Goal: Information Seeking & Learning: Find specific fact

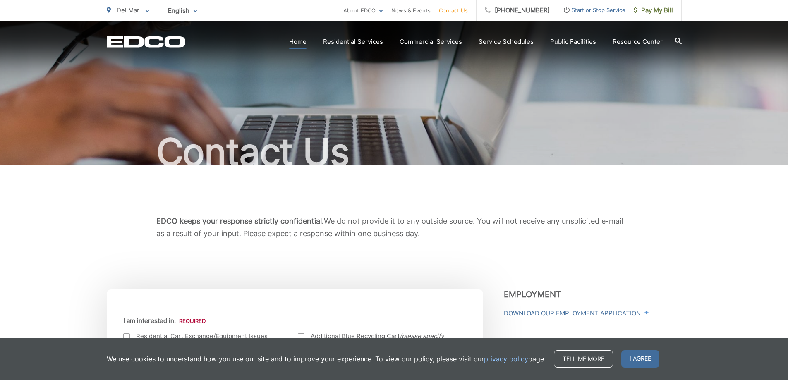
click at [296, 43] on link "Home" at bounding box center [297, 42] width 17 height 10
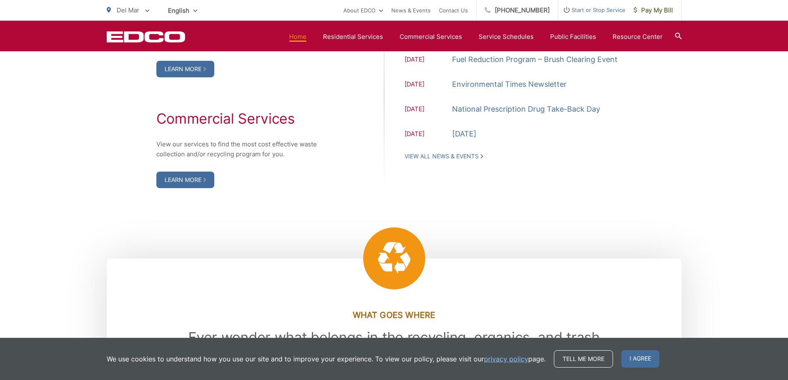
scroll to position [1034, 0]
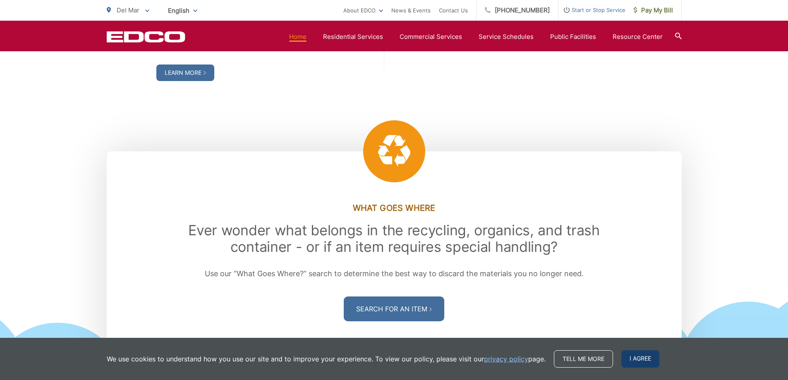
click at [644, 357] on span "I agree" at bounding box center [640, 358] width 38 height 17
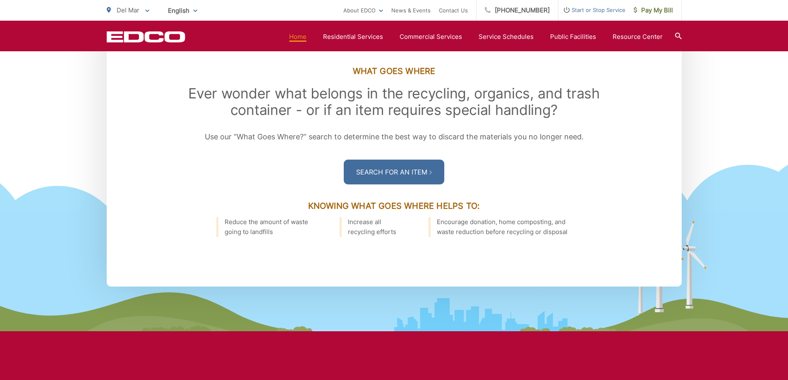
scroll to position [1199, 0]
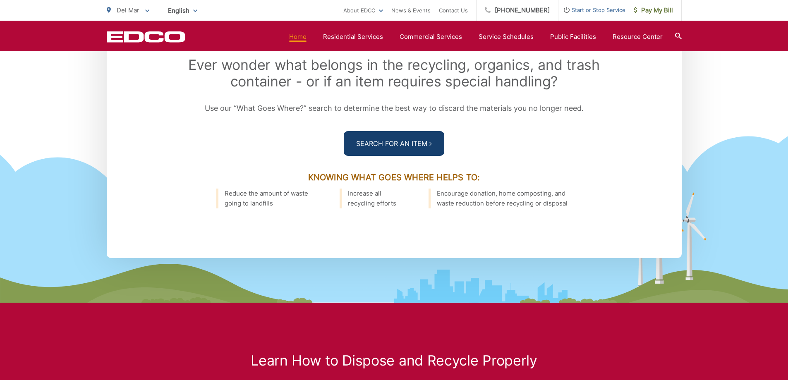
click at [410, 138] on link "Search For an Item" at bounding box center [394, 143] width 100 height 25
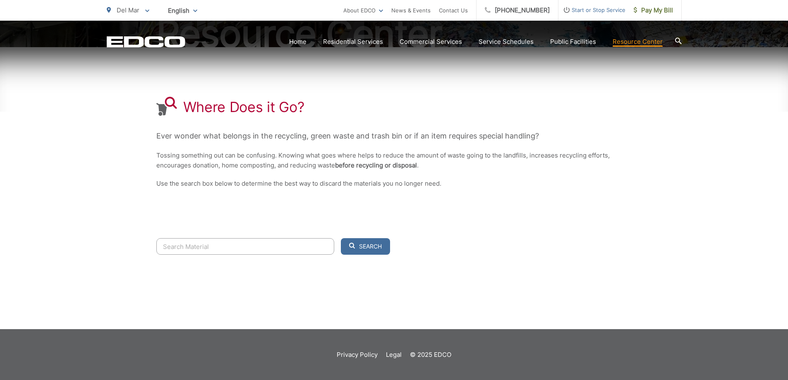
scroll to position [119, 0]
click at [263, 251] on input "Search" at bounding box center [245, 246] width 178 height 17
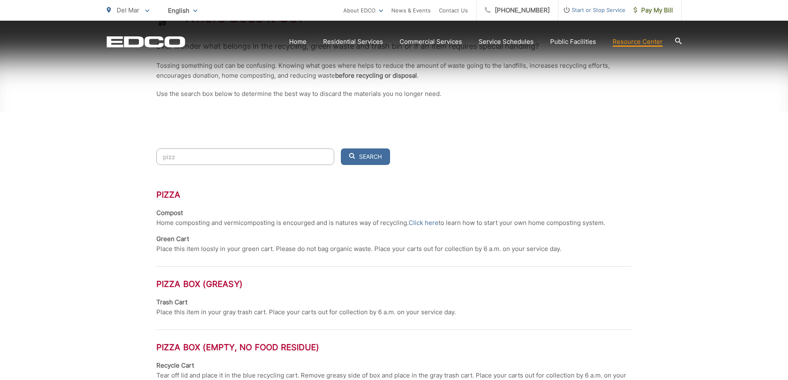
scroll to position [325, 0]
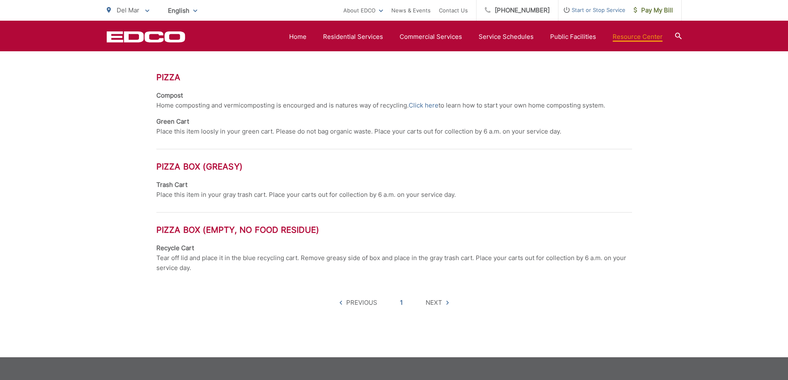
type input "pizz"
click at [244, 164] on h3 "Pizza Box (greasy)" at bounding box center [394, 167] width 476 height 10
